Goal: Task Accomplishment & Management: Manage account settings

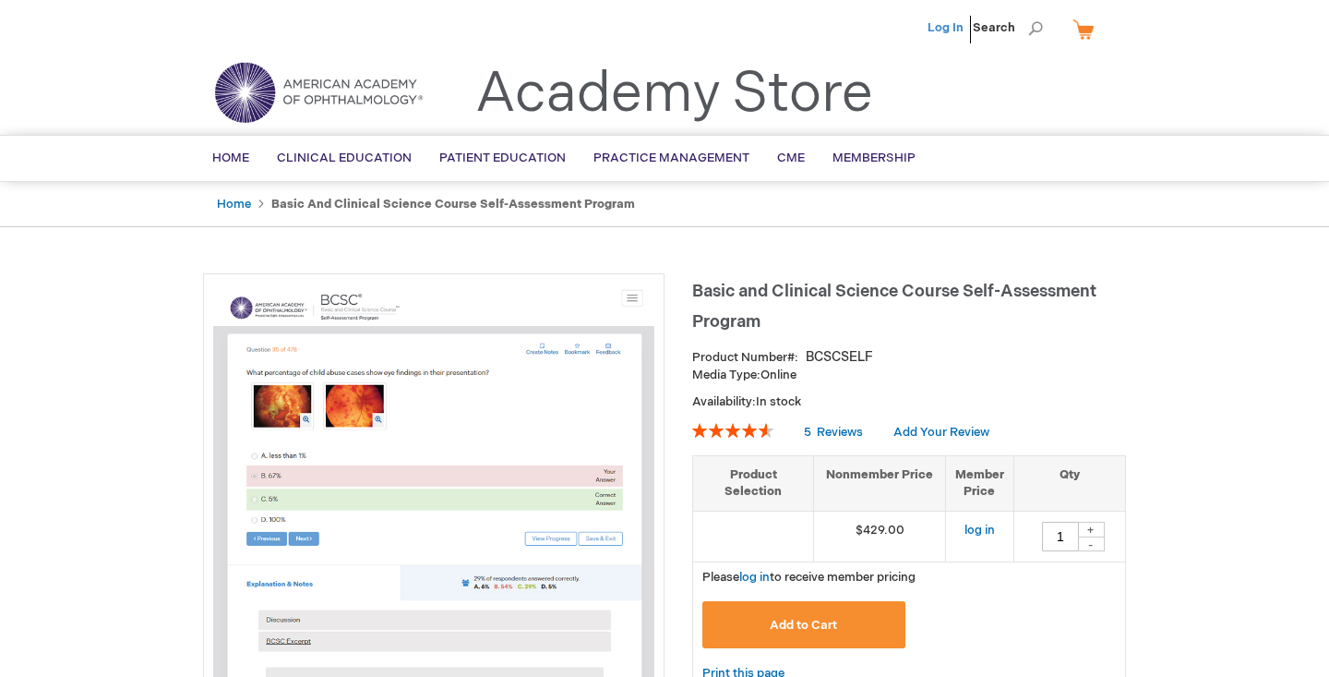
click at [943, 20] on link "Log In" at bounding box center [946, 27] width 36 height 15
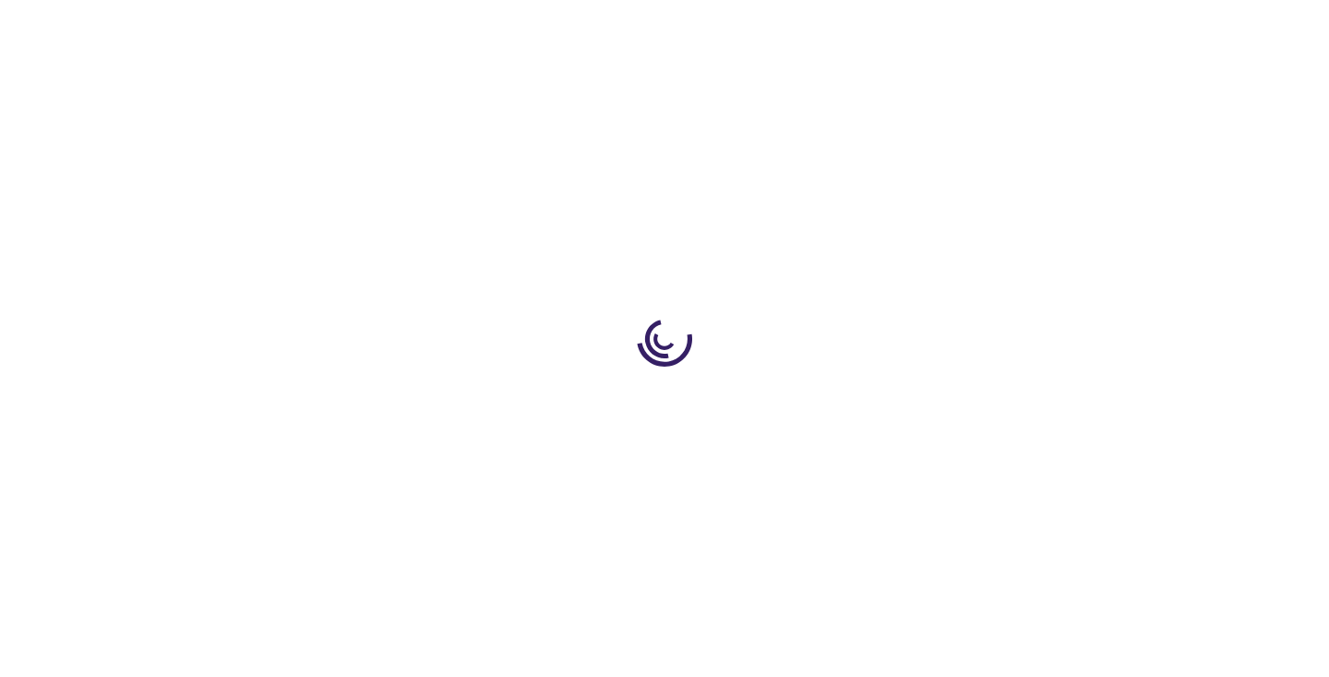
type input "1"
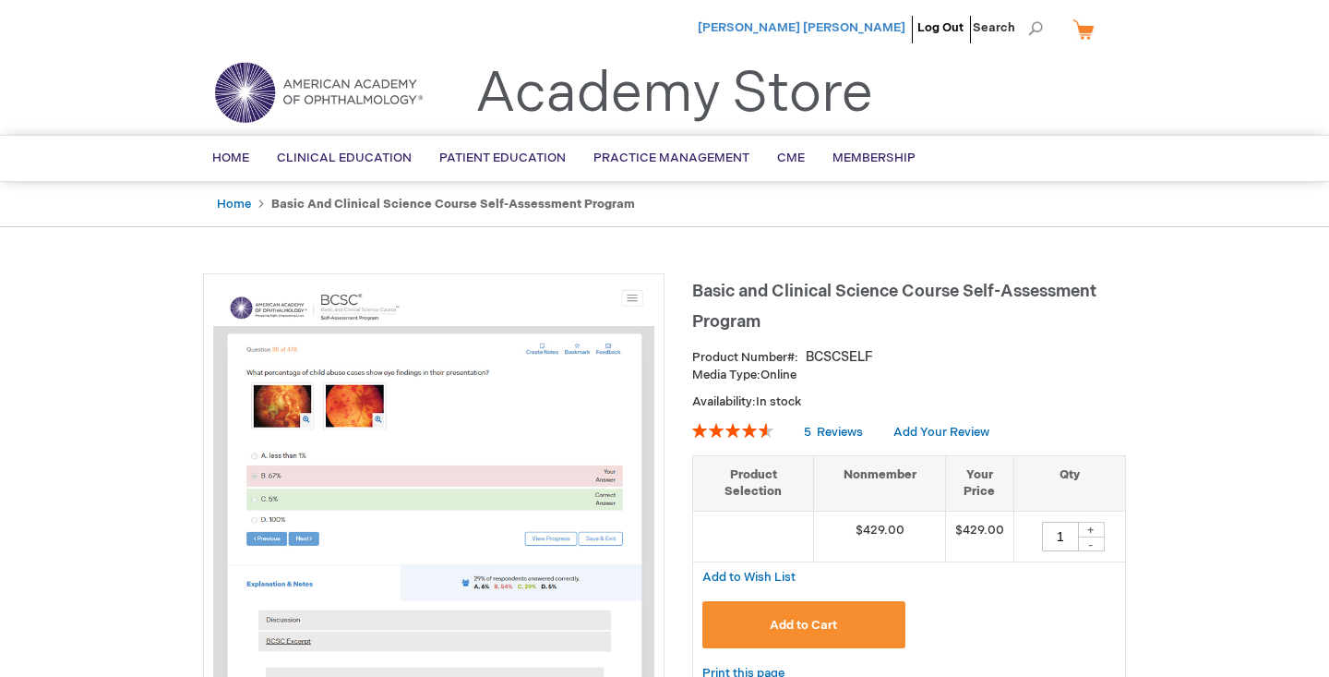
click at [859, 27] on span "[PERSON_NAME] [PERSON_NAME]" at bounding box center [802, 27] width 208 height 15
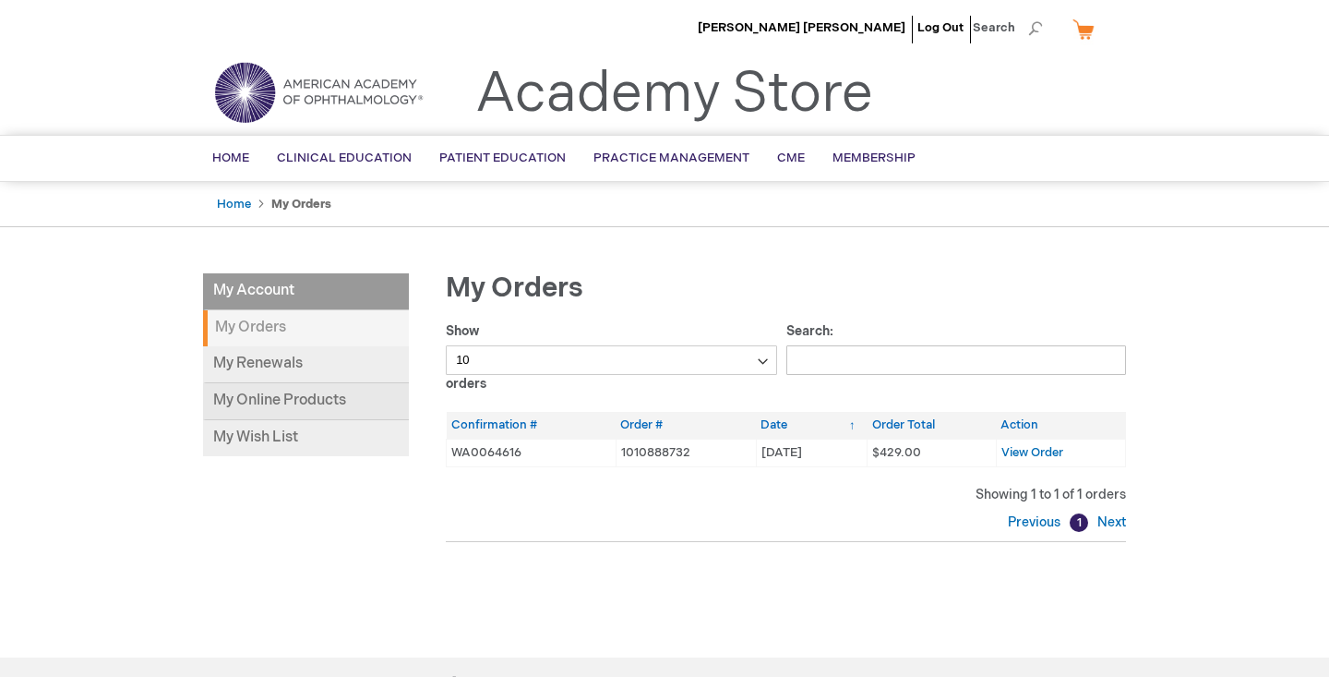
click at [263, 401] on link "My Online Products" at bounding box center [306, 401] width 206 height 37
click at [291, 395] on link "My Online Products" at bounding box center [306, 401] width 206 height 37
